Goal: Navigation & Orientation: Find specific page/section

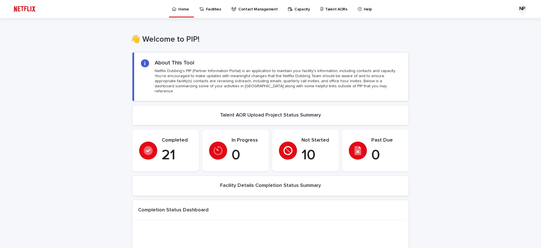
click at [327, 9] on p "Talent AORs" at bounding box center [336, 6] width 22 height 12
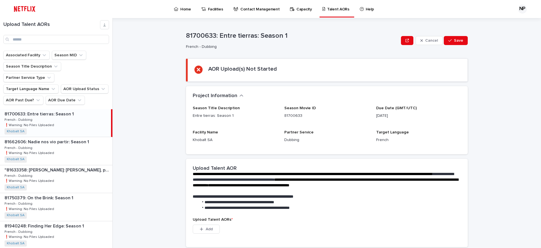
click at [66, 113] on div "81700633: Entre tierras: Season 1 81700633: Entre tierras: Season 1 French - Du…" at bounding box center [55, 123] width 111 height 28
click at [57, 109] on div "81700633: Entre tierras: Season 1 81700633: Entre tierras: Season 1 French - Du…" at bounding box center [55, 123] width 111 height 28
drag, startPoint x: 55, startPoint y: 135, endPoint x: 65, endPoint y: 157, distance: 24.6
click at [55, 137] on div "81662606: Nadie nos vio partir: Season 1 81662606: Nadie nos vio partir: Season…" at bounding box center [56, 151] width 113 height 28
click at [65, 167] on p ""81633358: [PERSON_NAME]: [PERSON_NAME], puedo y quiero: Limited Series"" at bounding box center [58, 170] width 107 height 6
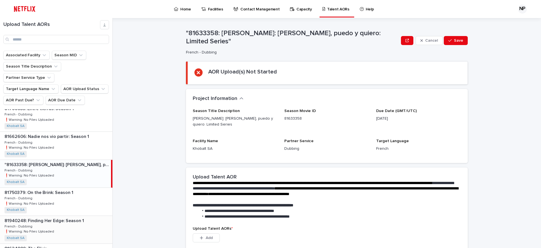
scroll to position [37, 0]
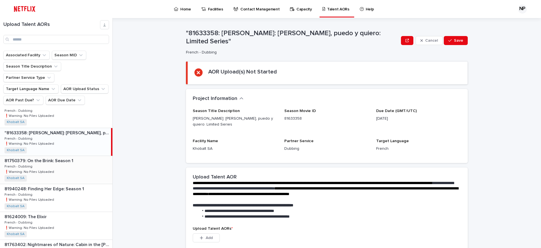
click at [53, 157] on div "81750379: On the Brink: Season 1 81750379: On the Brink: Season 1 French - Dubb…" at bounding box center [56, 170] width 113 height 28
click at [57, 186] on p "81940248: Finding Her Edge: Season 1" at bounding box center [45, 189] width 81 height 6
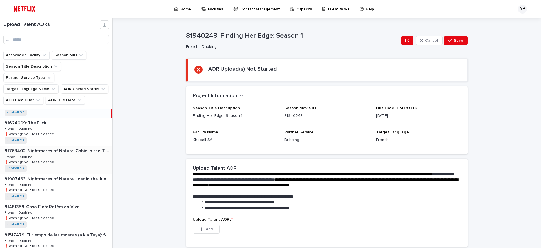
scroll to position [132, 0]
click at [62, 120] on div "81624009: The Elixir 81624009: The Elixir French - Dubbing French - Dubbing ❗️W…" at bounding box center [56, 132] width 113 height 28
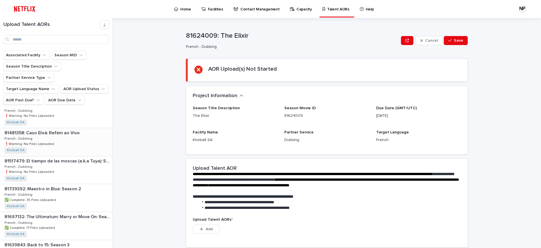
scroll to position [206, 0]
click at [68, 155] on div "81517479: El tiempo de las moscas (a.k.a Tuya): Season 1 81517479: El tiempo de…" at bounding box center [56, 169] width 113 height 28
